Goal: Task Accomplishment & Management: Complete application form

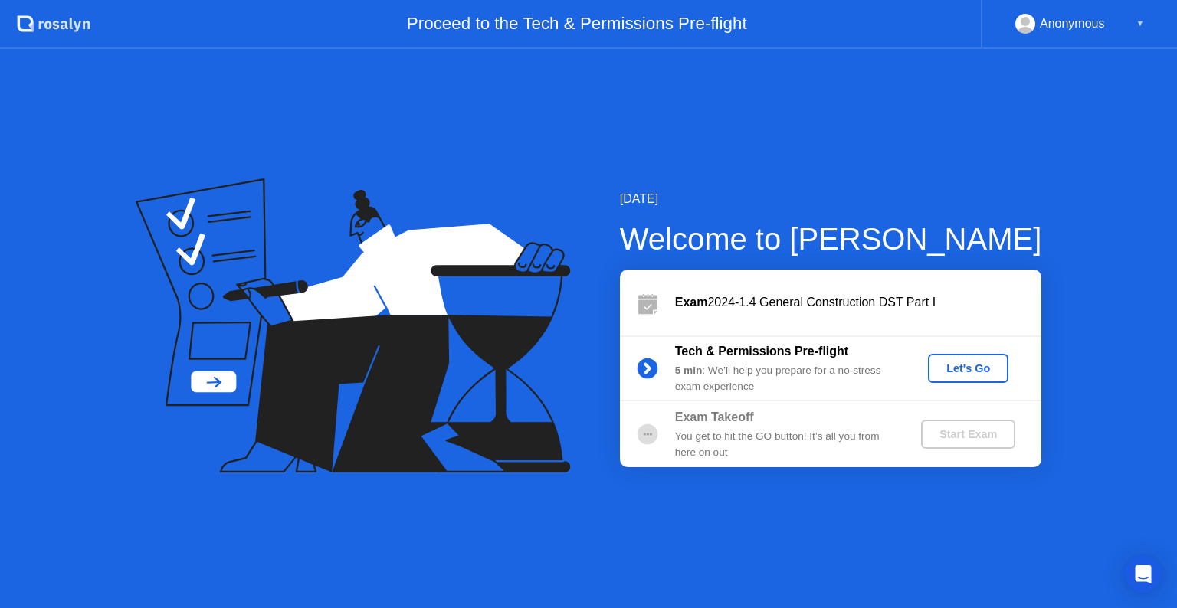
click at [979, 369] on div "Let's Go" at bounding box center [968, 368] width 68 height 12
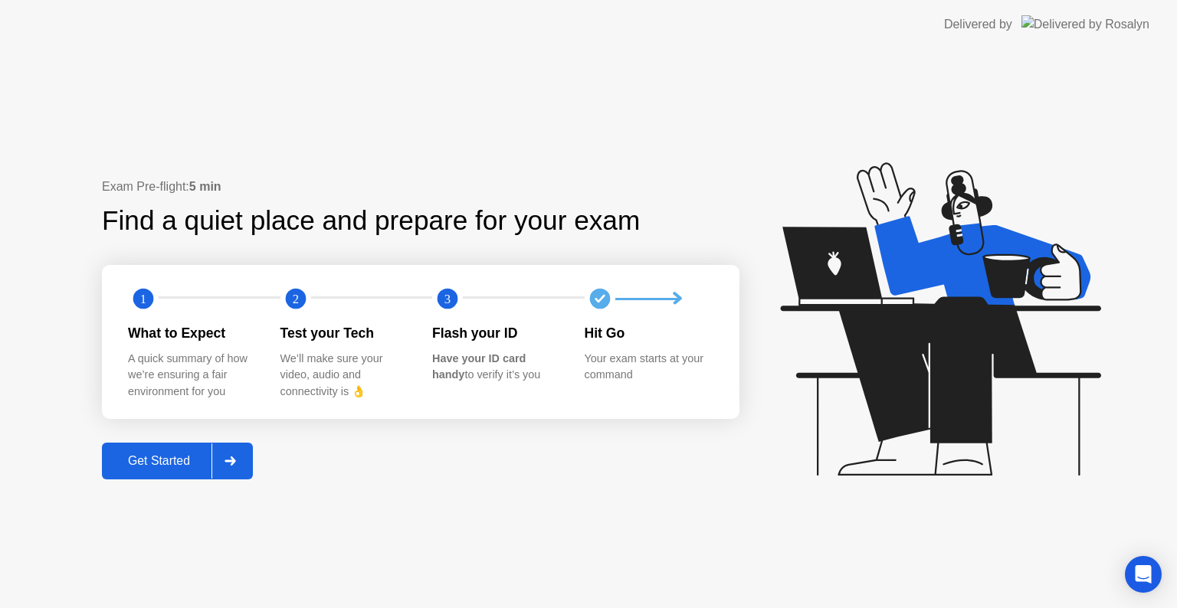
click at [243, 464] on div at bounding box center [229, 461] width 37 height 35
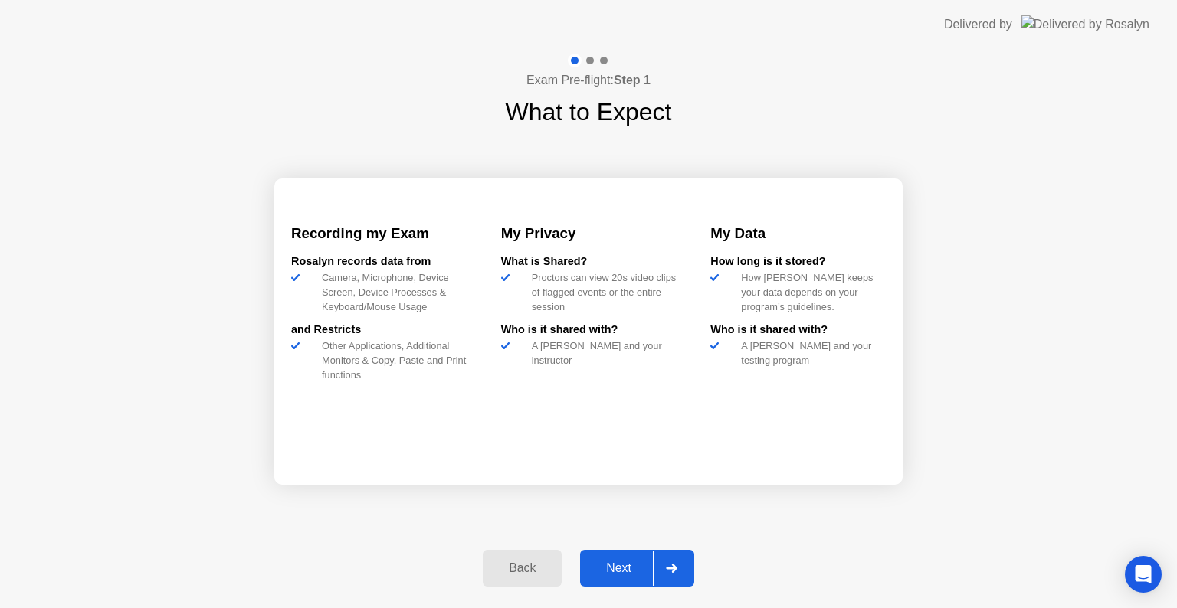
click at [669, 564] on icon at bounding box center [671, 568] width 11 height 9
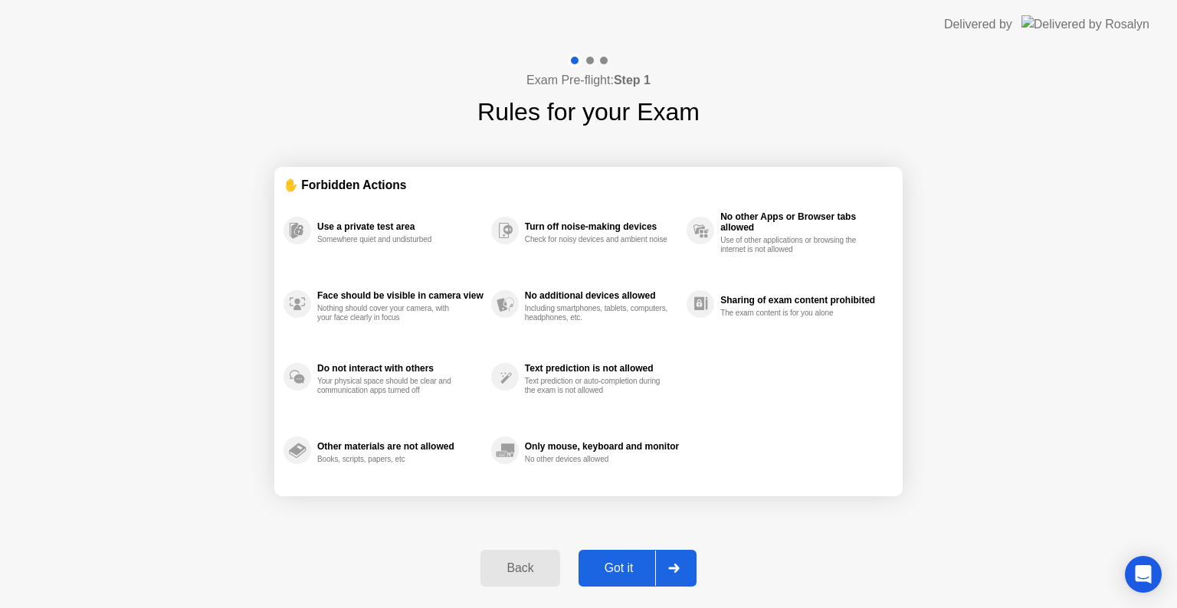
click at [669, 564] on icon at bounding box center [673, 568] width 11 height 9
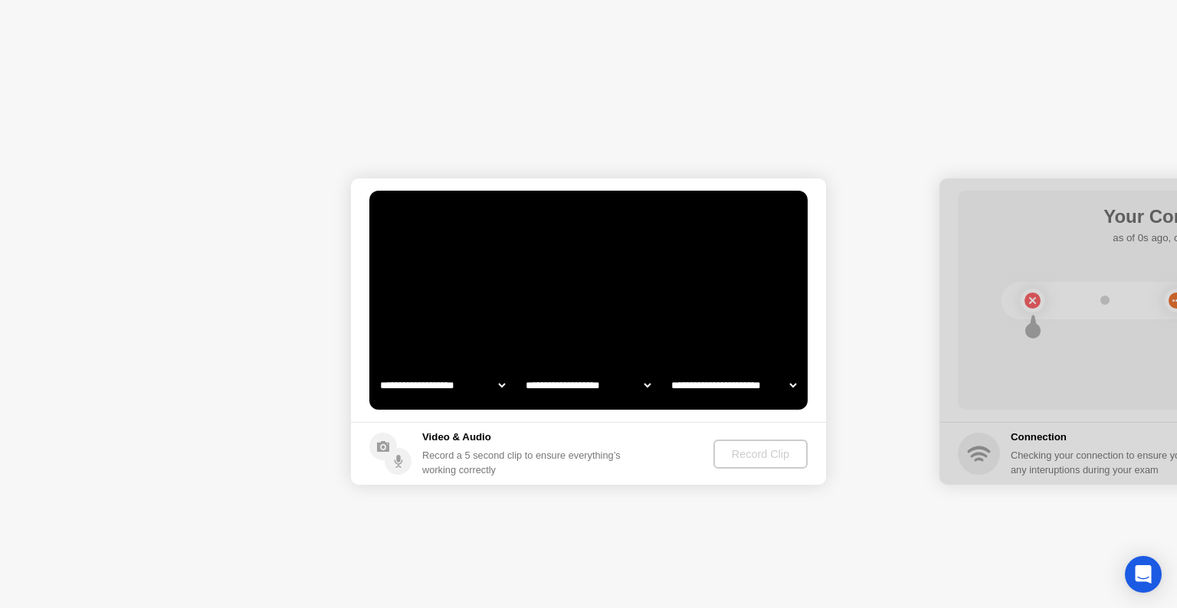
select select "**********"
select select "*******"
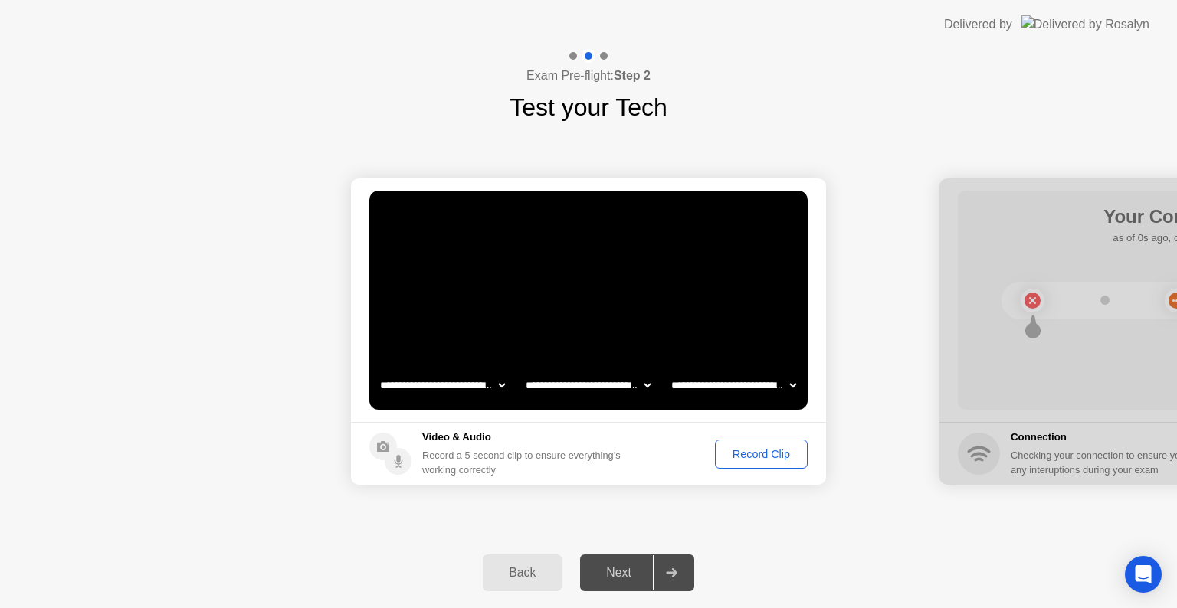
click at [876, 546] on div "Back Next" at bounding box center [588, 573] width 1177 height 70
click at [740, 454] on div "Record Clip" at bounding box center [761, 454] width 82 height 12
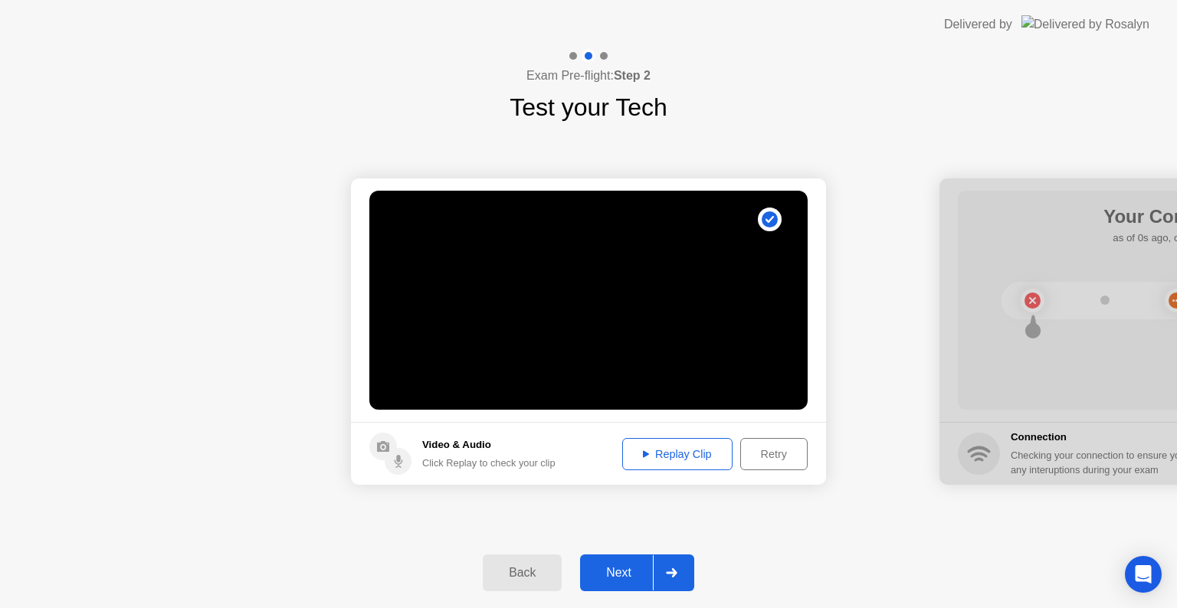
click at [677, 570] on icon at bounding box center [671, 572] width 11 height 9
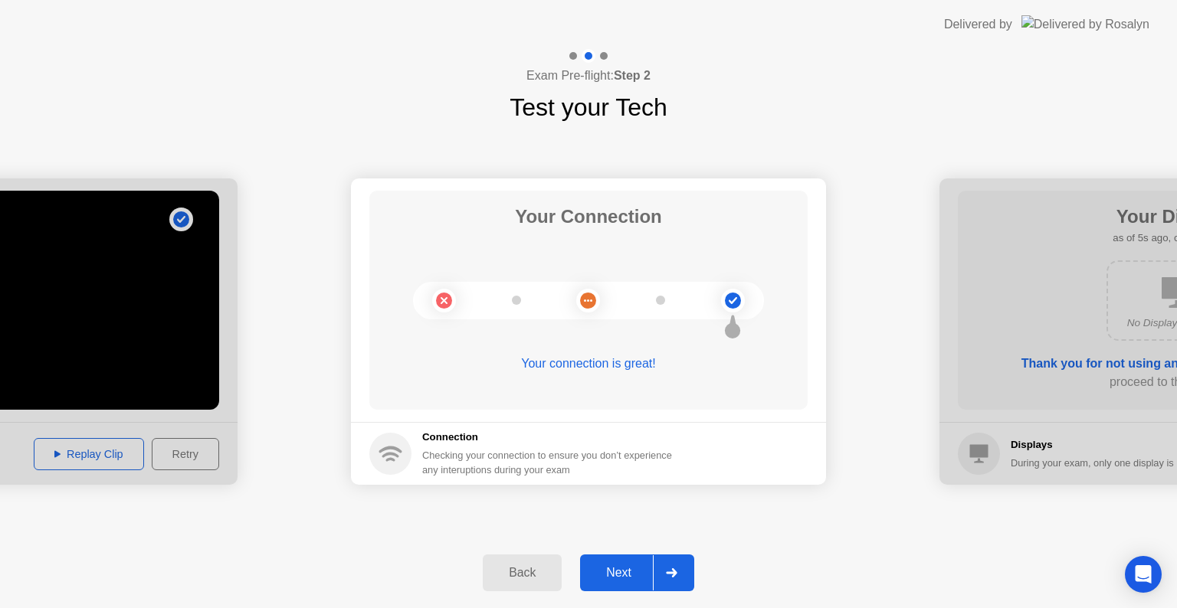
click at [677, 570] on icon at bounding box center [671, 572] width 11 height 9
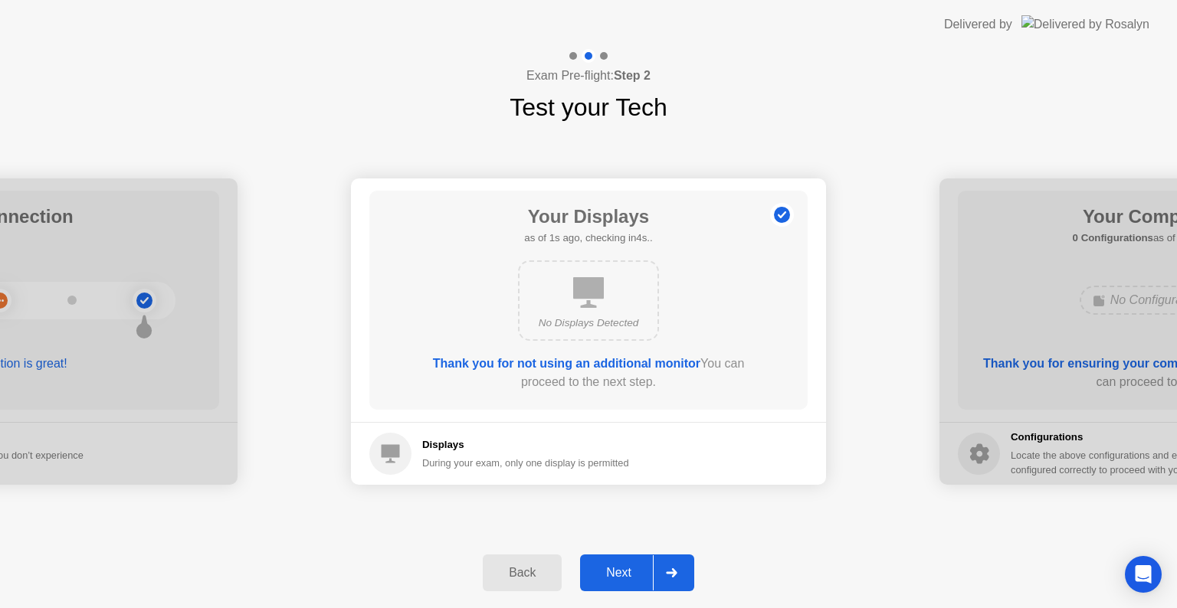
click at [677, 570] on icon at bounding box center [671, 572] width 11 height 9
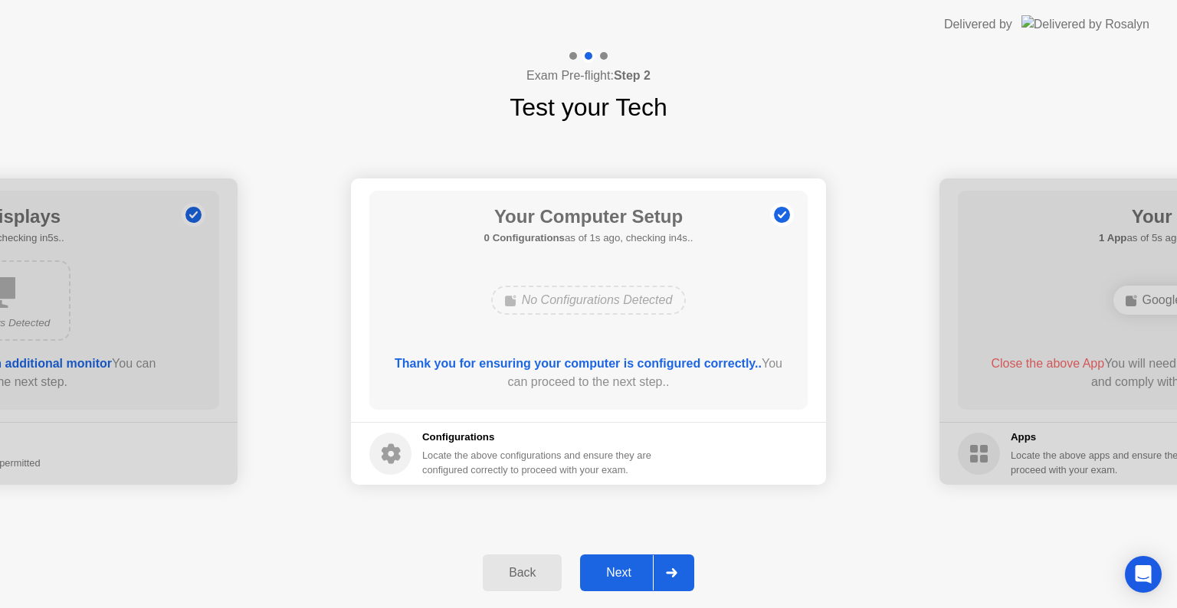
click at [677, 570] on icon at bounding box center [671, 572] width 11 height 9
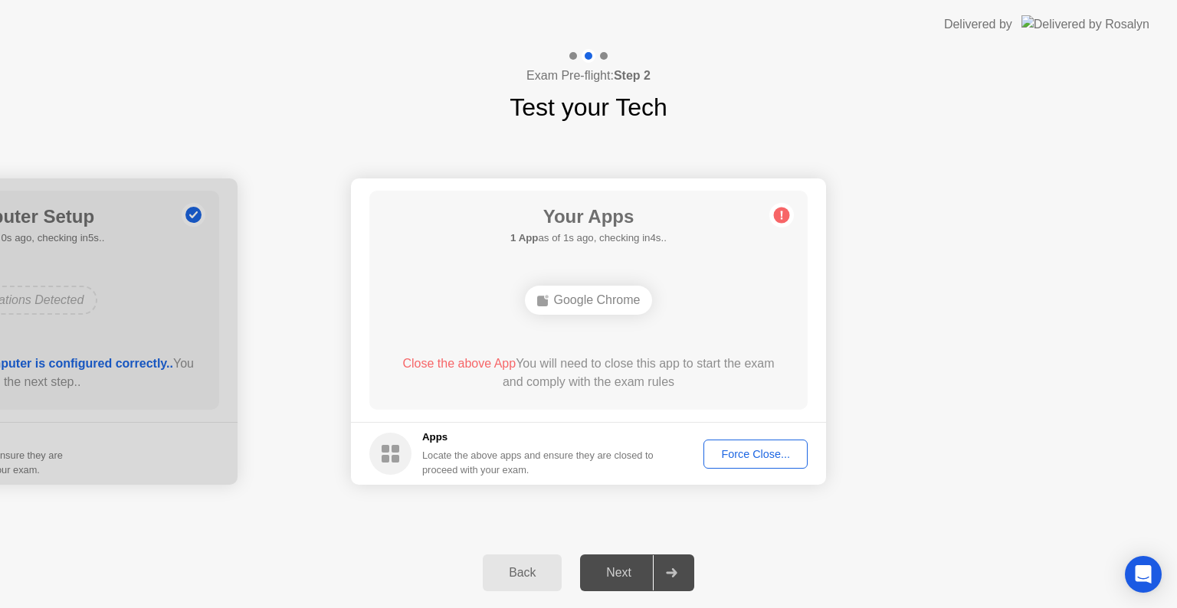
click at [762, 457] on div "Force Close..." at bounding box center [755, 454] width 93 height 12
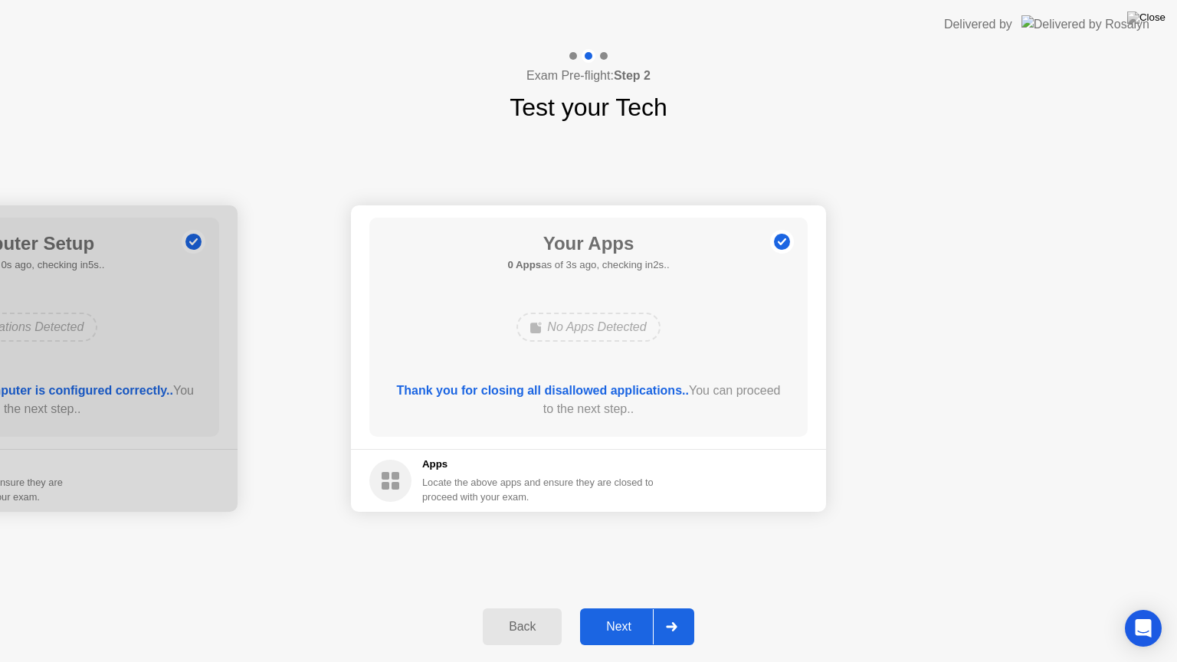
click at [673, 608] on div at bounding box center [671, 626] width 37 height 35
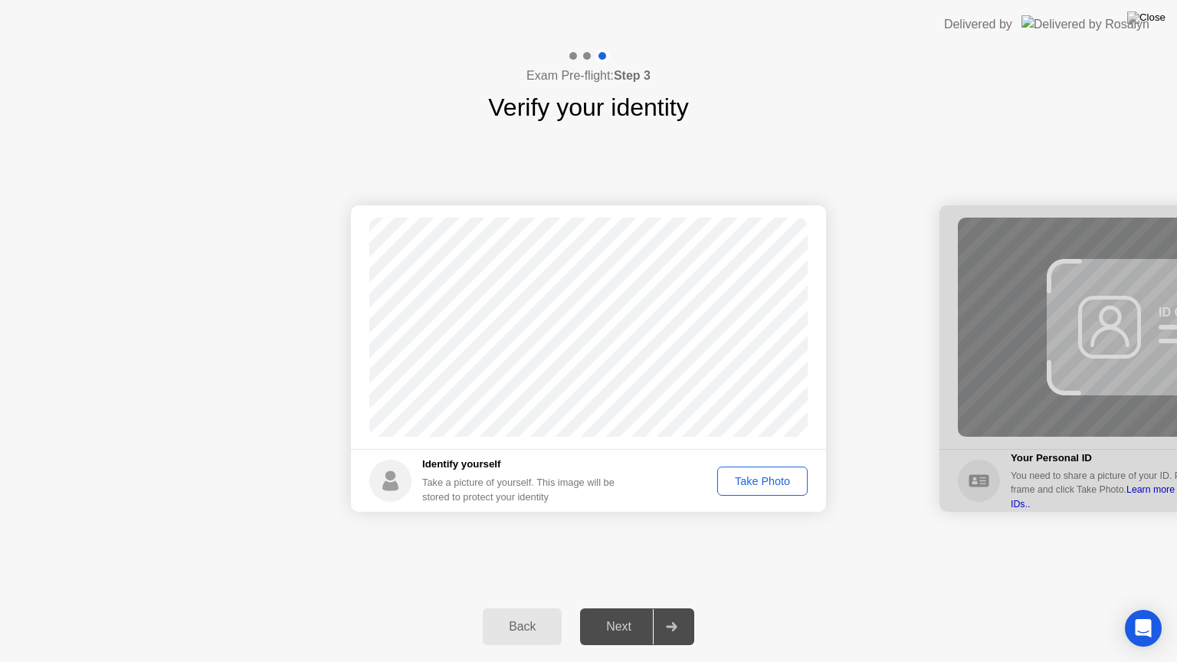
click at [780, 475] on div "Take Photo" at bounding box center [762, 481] width 80 height 12
click at [750, 475] on div "Retake" at bounding box center [772, 481] width 60 height 12
click at [760, 484] on div "Take Photo" at bounding box center [762, 481] width 80 height 12
click at [680, 608] on div at bounding box center [671, 626] width 37 height 35
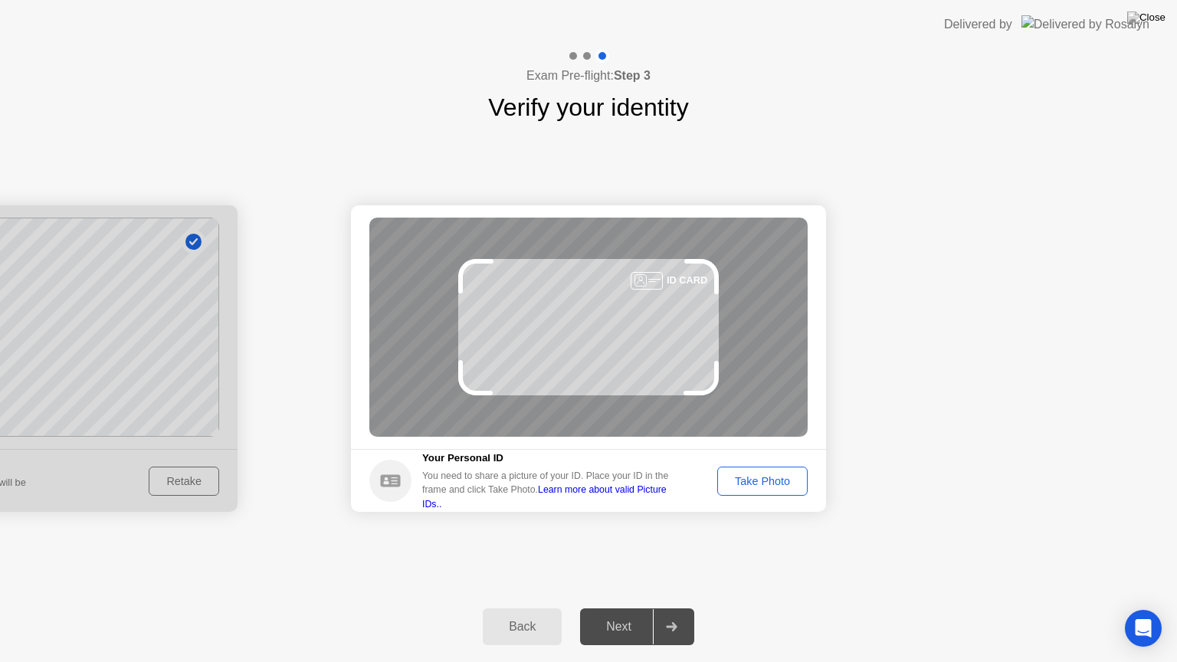
click at [785, 477] on div "Take Photo" at bounding box center [762, 481] width 80 height 12
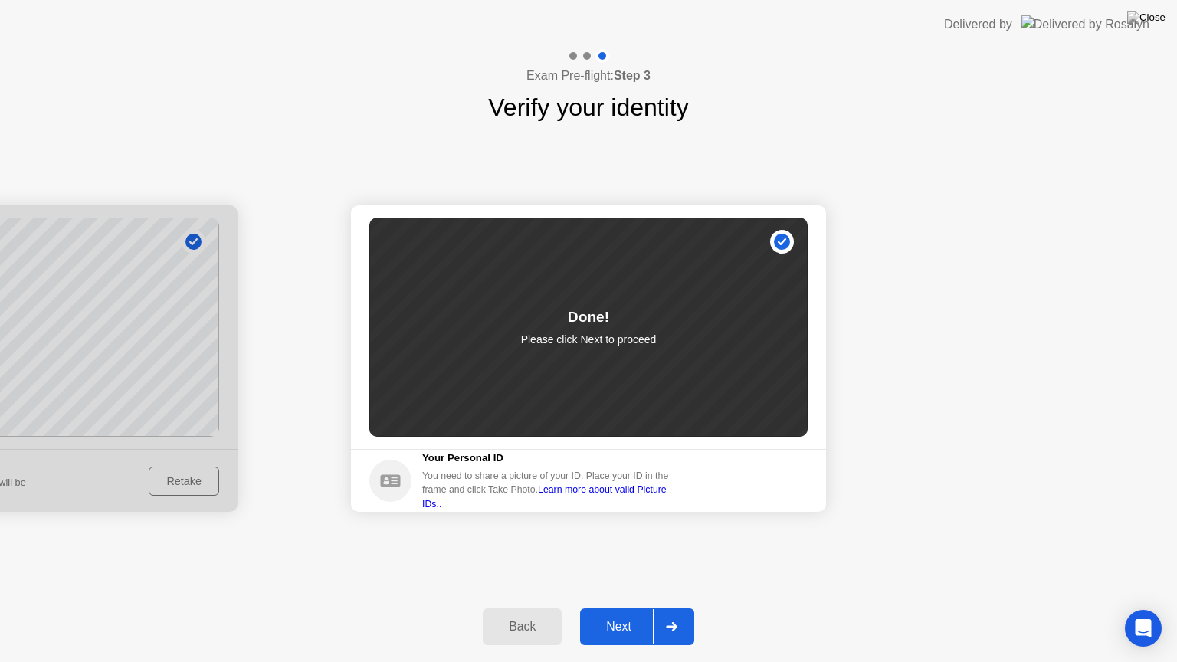
click at [673, 608] on div at bounding box center [671, 626] width 37 height 35
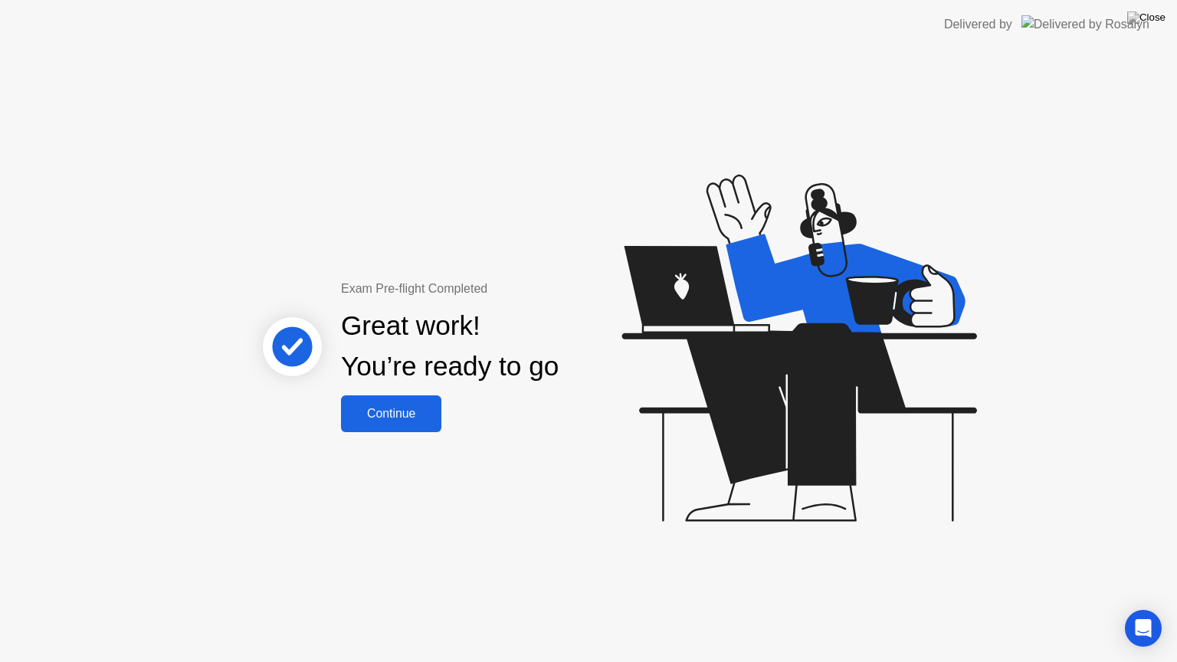
click at [417, 415] on div "Continue" at bounding box center [391, 414] width 91 height 14
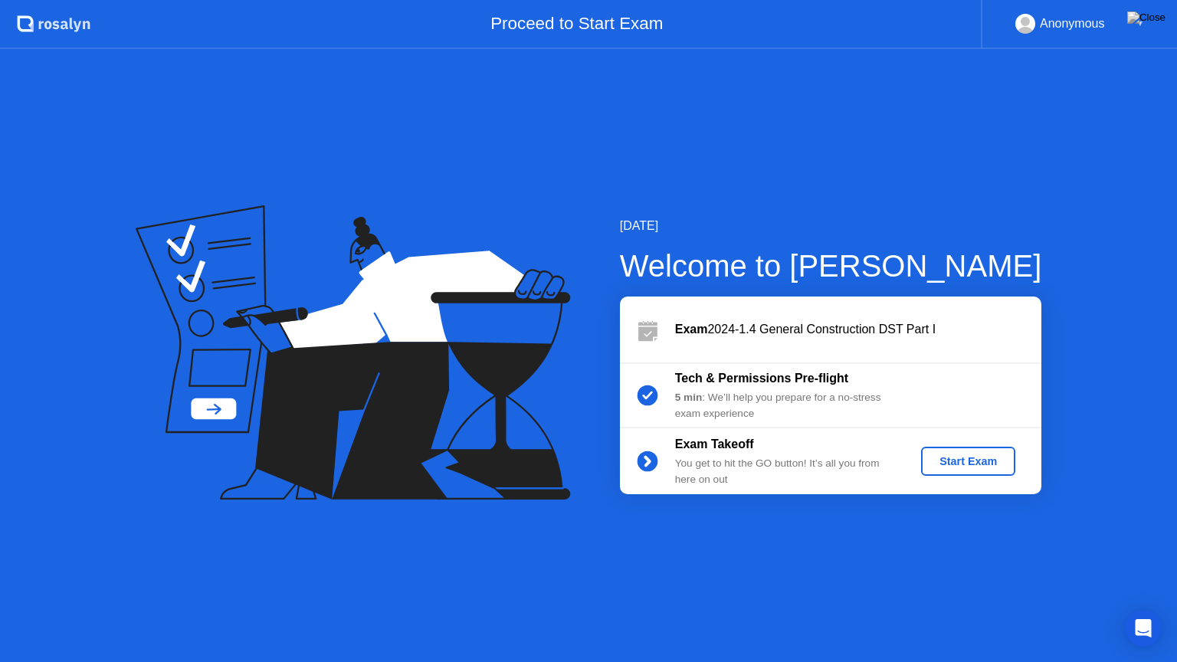
click at [967, 462] on div "Start Exam" at bounding box center [968, 461] width 82 height 12
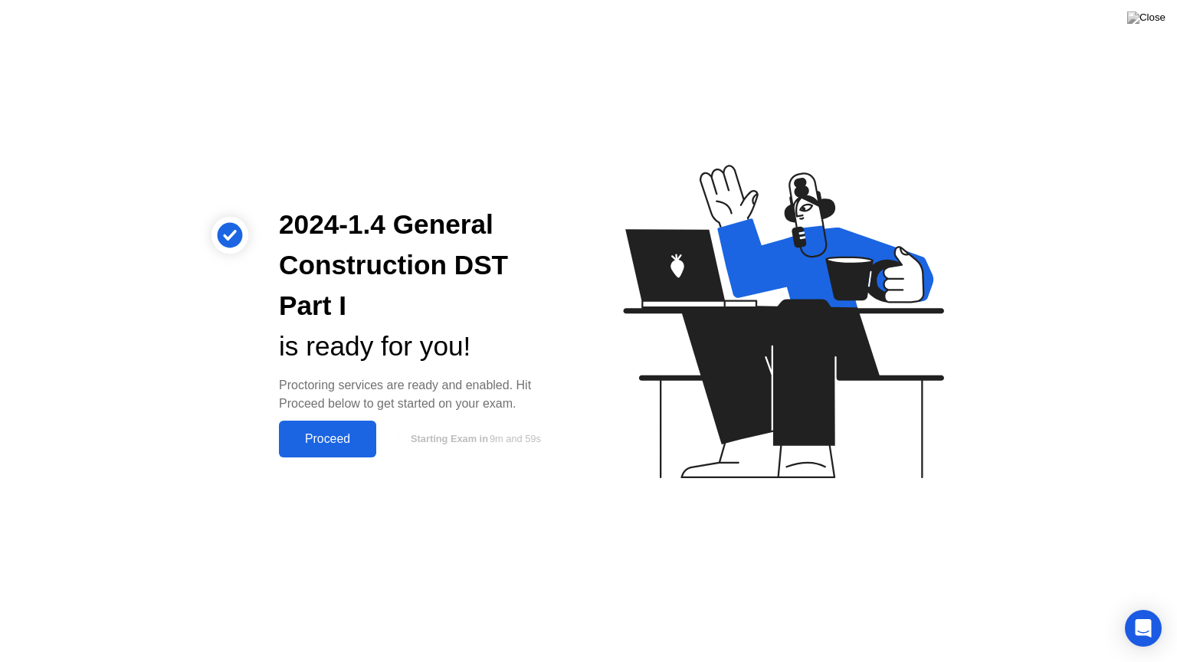
click at [350, 442] on div "Proceed" at bounding box center [327, 439] width 88 height 14
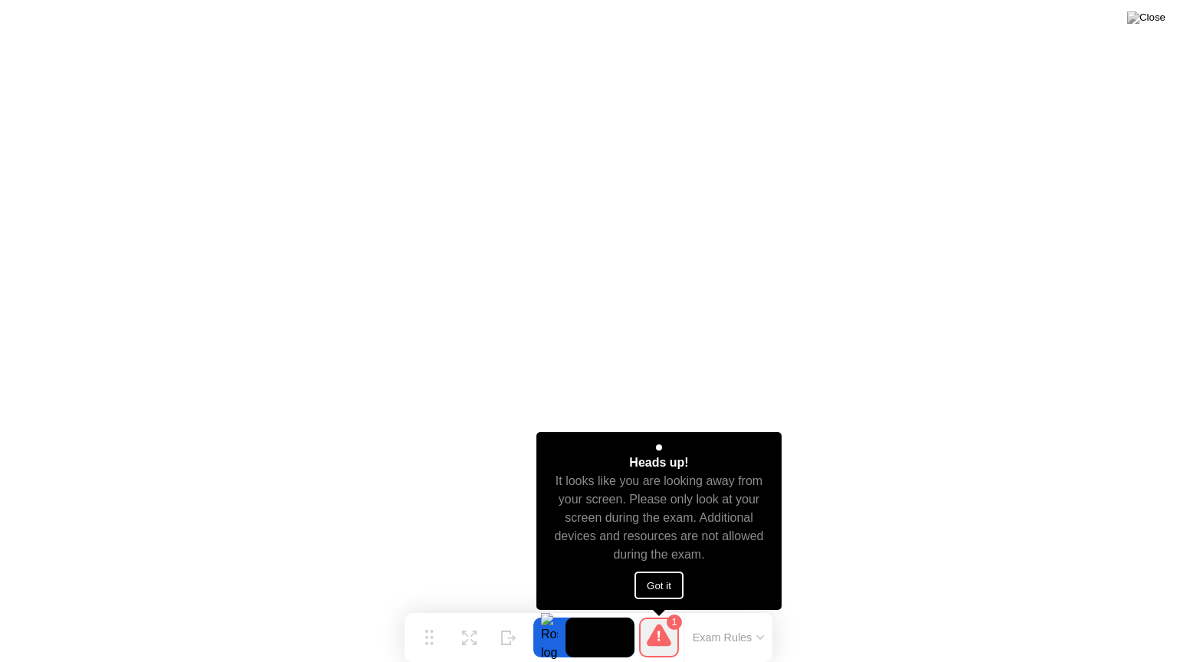
click at [655, 580] on button "Got it" at bounding box center [658, 586] width 49 height 28
